Goal: Transaction & Acquisition: Purchase product/service

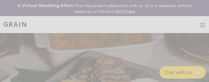
select select
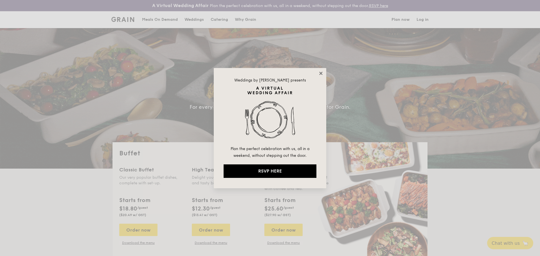
click at [209, 73] on icon at bounding box center [320, 73] width 3 height 3
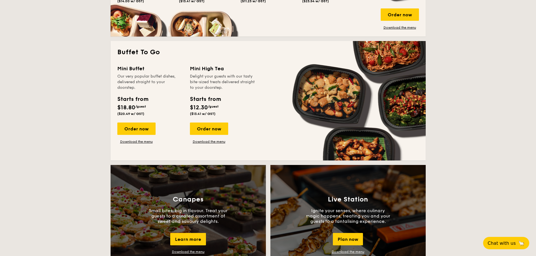
scroll to position [338, 0]
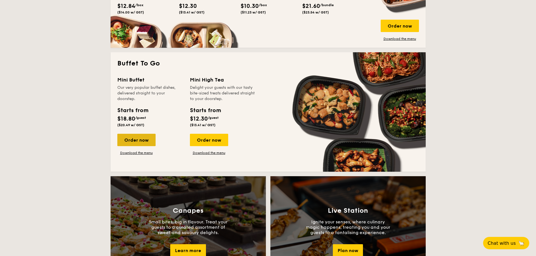
click at [139, 81] on div "Order now" at bounding box center [136, 140] width 38 height 12
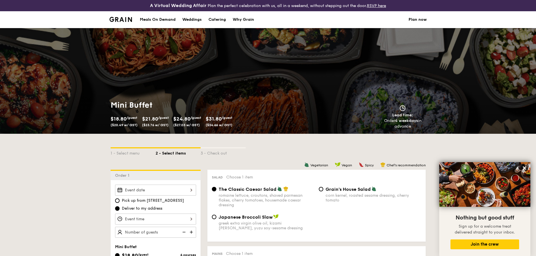
scroll to position [91, 0]
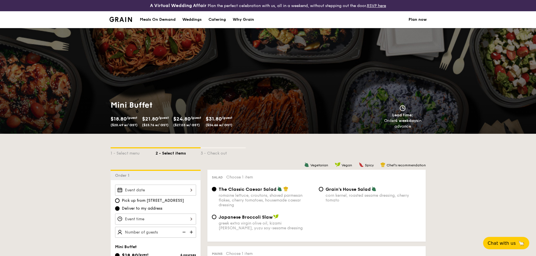
click at [211, 20] on div "Catering" at bounding box center [216, 19] width 17 height 17
select select
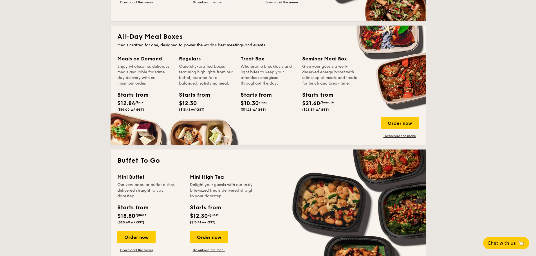
scroll to position [225, 0]
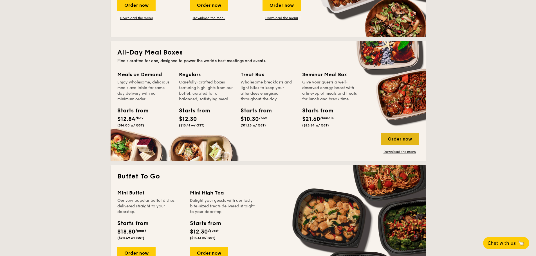
click at [407, 137] on div "Order now" at bounding box center [400, 139] width 38 height 12
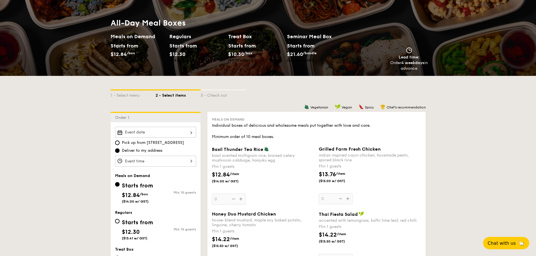
scroll to position [50, 0]
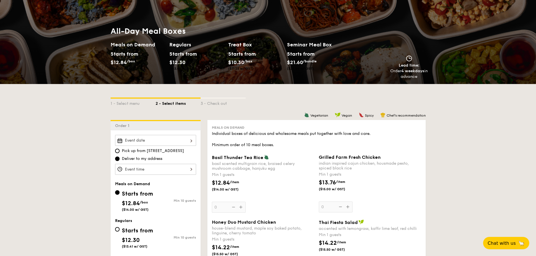
select select
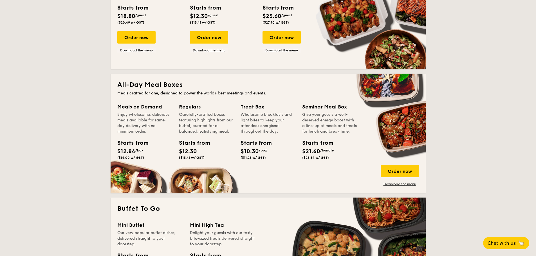
scroll to position [52, 0]
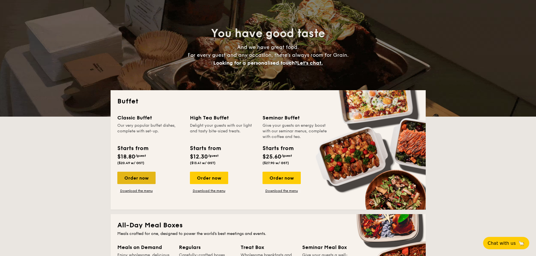
click at [143, 176] on div "Order now" at bounding box center [136, 178] width 38 height 12
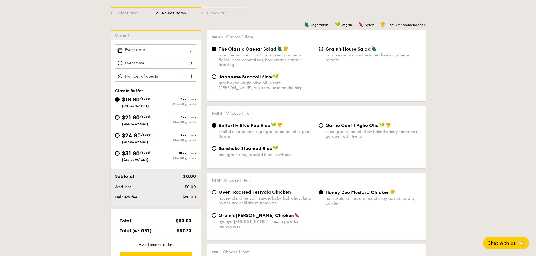
scroll to position [141, 0]
click at [193, 74] on img at bounding box center [192, 76] width 8 height 11
click at [188, 75] on img at bounding box center [192, 76] width 8 height 11
click at [184, 76] on img at bounding box center [183, 76] width 8 height 11
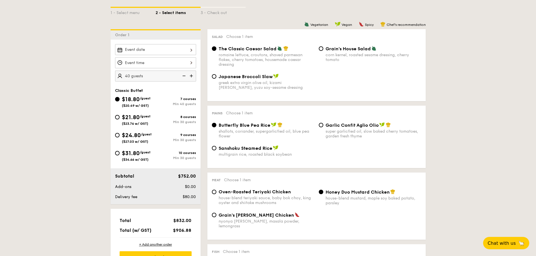
click at [184, 76] on img at bounding box center [183, 76] width 8 height 11
click at [185, 77] on img at bounding box center [183, 76] width 8 height 11
click at [182, 77] on img at bounding box center [183, 76] width 8 height 11
type input "4"
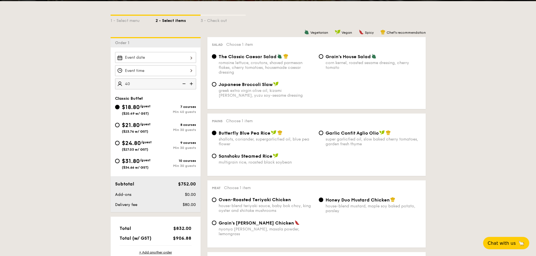
scroll to position [84, 0]
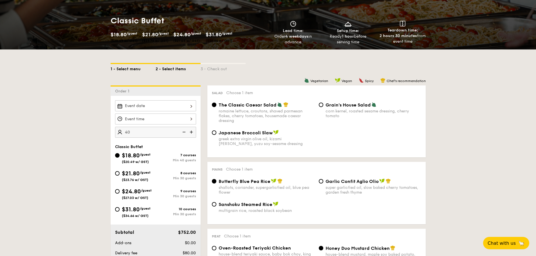
type input "40 guests"
click at [127, 67] on div "1 - Select menu" at bounding box center [133, 68] width 45 height 8
select select
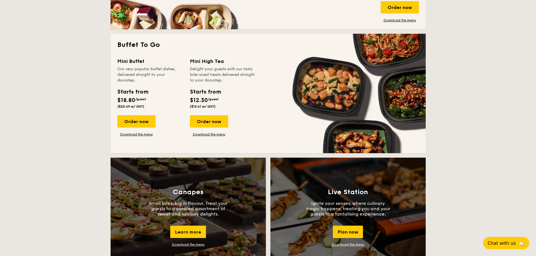
scroll to position [366, 0]
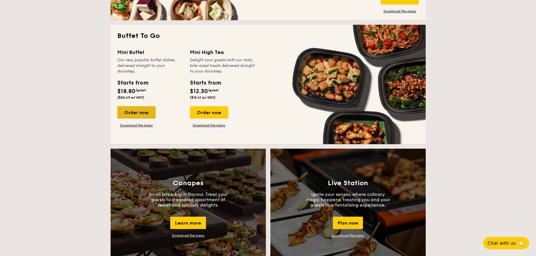
click at [146, 114] on div "Order now" at bounding box center [136, 112] width 38 height 12
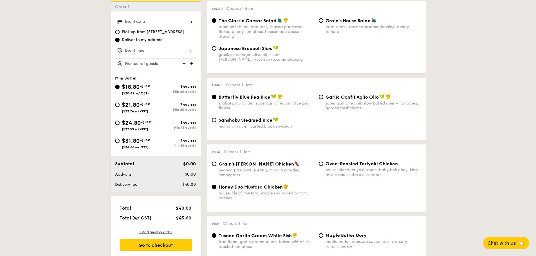
scroll to position [28, 0]
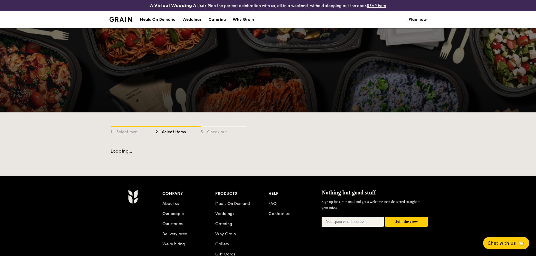
click at [220, 19] on div "Catering" at bounding box center [216, 19] width 17 height 17
select select
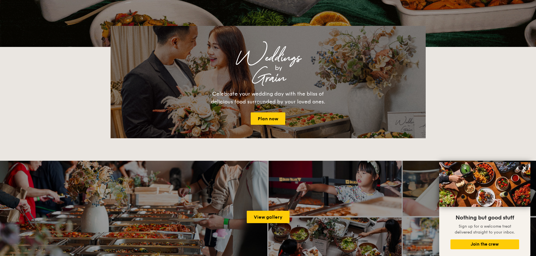
scroll to position [112, 0]
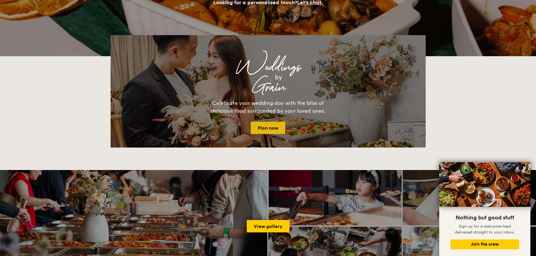
click at [276, 125] on link "Plan now" at bounding box center [268, 128] width 35 height 12
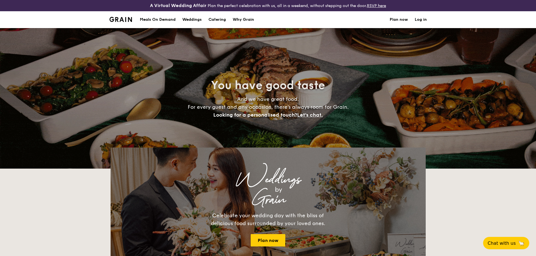
select select
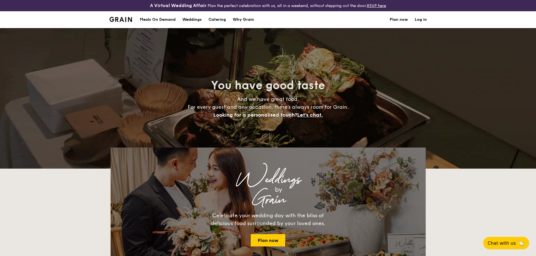
click at [160, 19] on div "Meals On Demand" at bounding box center [158, 19] width 36 height 17
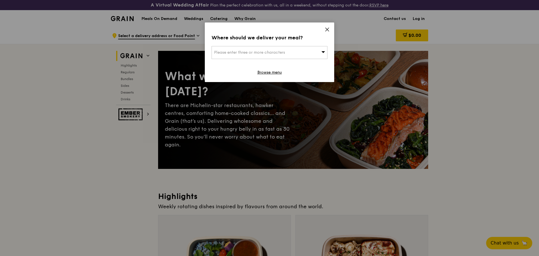
click at [328, 29] on icon at bounding box center [327, 29] width 5 height 5
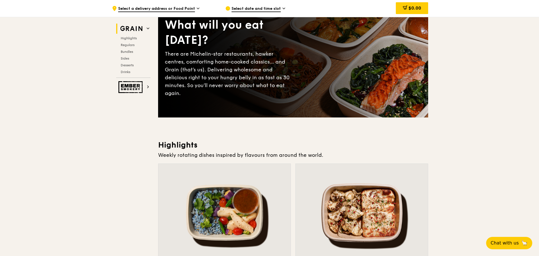
scroll to position [56, 0]
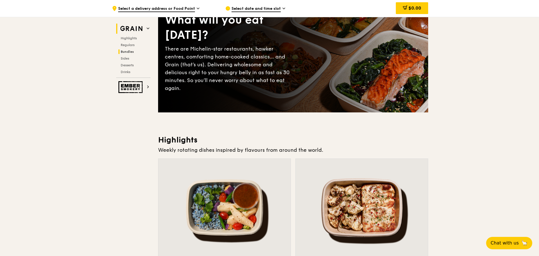
click at [124, 52] on span "Bundles" at bounding box center [127, 52] width 13 height 4
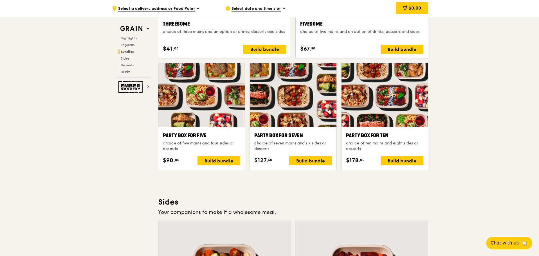
scroll to position [1107, 0]
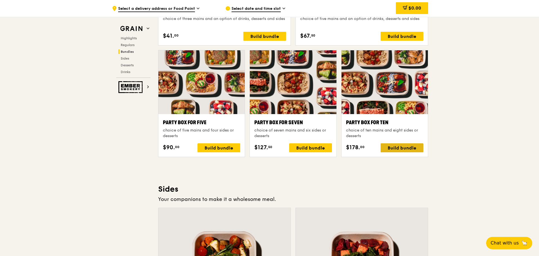
click at [407, 148] on div "Build bundle" at bounding box center [402, 147] width 43 height 9
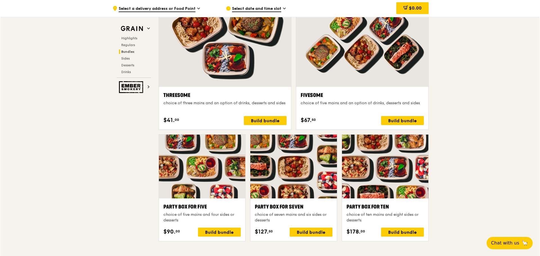
scroll to position [1051, 0]
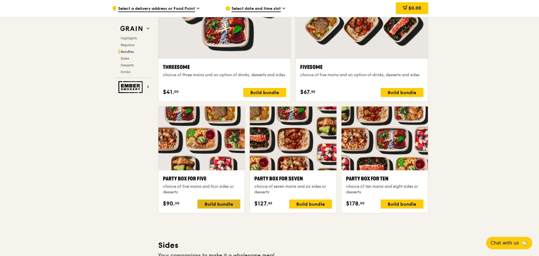
click at [220, 203] on div "Build bundle" at bounding box center [218, 204] width 43 height 9
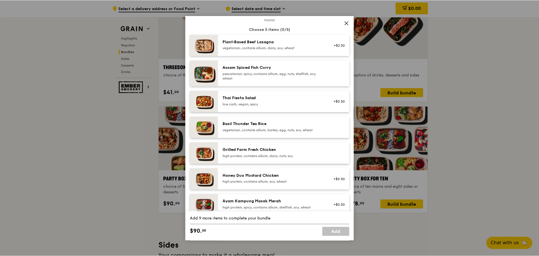
scroll to position [10, 0]
